Goal: Task Accomplishment & Management: Manage account settings

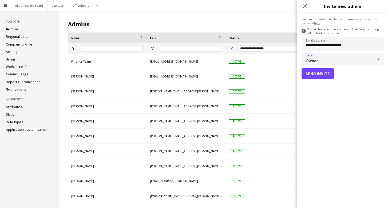
scroll to position [48, 0]
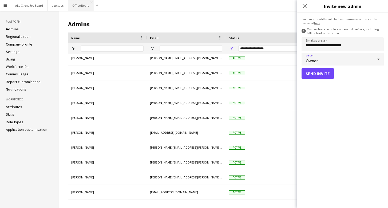
click at [81, 3] on button "Office Board Close" at bounding box center [81, 5] width 26 height 10
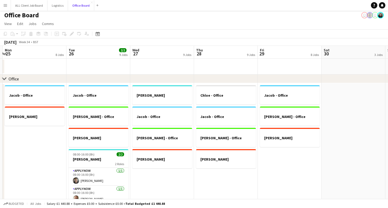
scroll to position [0, 120]
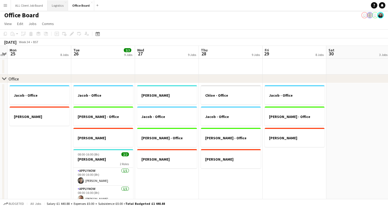
click at [58, 3] on button "Logistics Close" at bounding box center [57, 5] width 21 height 10
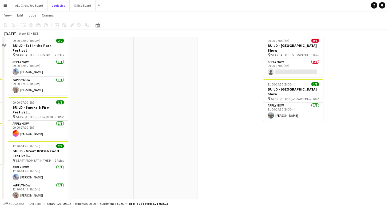
scroll to position [33, 0]
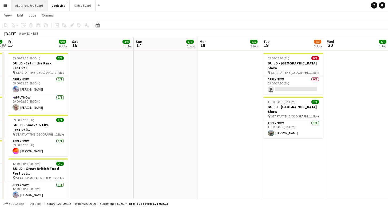
click at [22, 5] on button "ALL Client Job Board Close" at bounding box center [29, 5] width 37 height 10
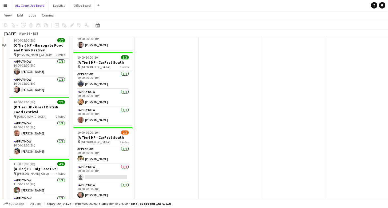
scroll to position [1014, 0]
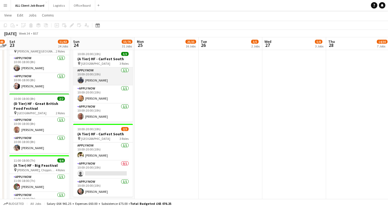
click at [107, 71] on app-card-role "APPLY NOW [DATE] 10:00-20:00 (10h) [PERSON_NAME]" at bounding box center [103, 76] width 60 height 18
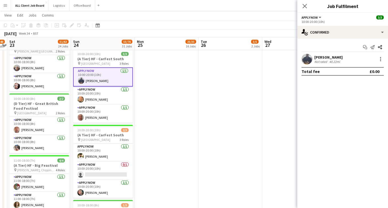
click at [326, 59] on div "[PERSON_NAME]" at bounding box center [328, 57] width 28 height 5
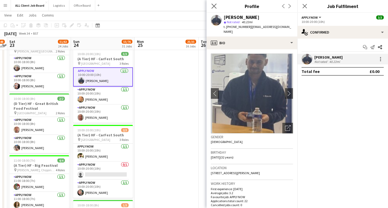
click at [211, 4] on app-icon "Close pop-in" at bounding box center [214, 6] width 8 height 8
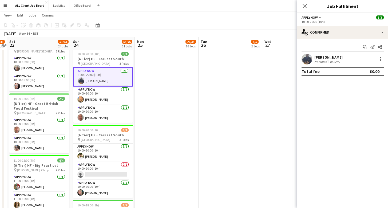
click at [309, 6] on div "Close pop-in" at bounding box center [304, 6] width 15 height 12
click at [305, 5] on icon at bounding box center [304, 5] width 5 height 5
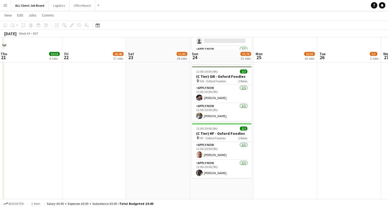
scroll to position [1417, 0]
